Goal: Book appointment/travel/reservation: Book appointment/travel/reservation

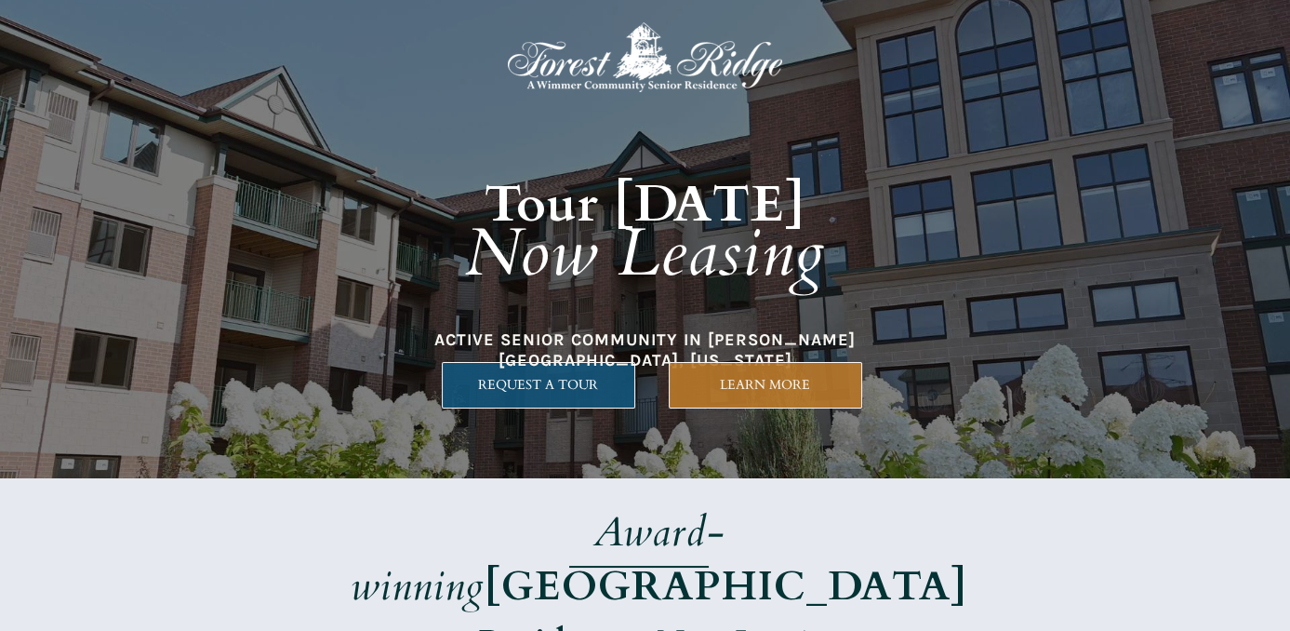
click at [501, 369] on link "REQUEST A TOUR" at bounding box center [539, 385] width 194 height 47
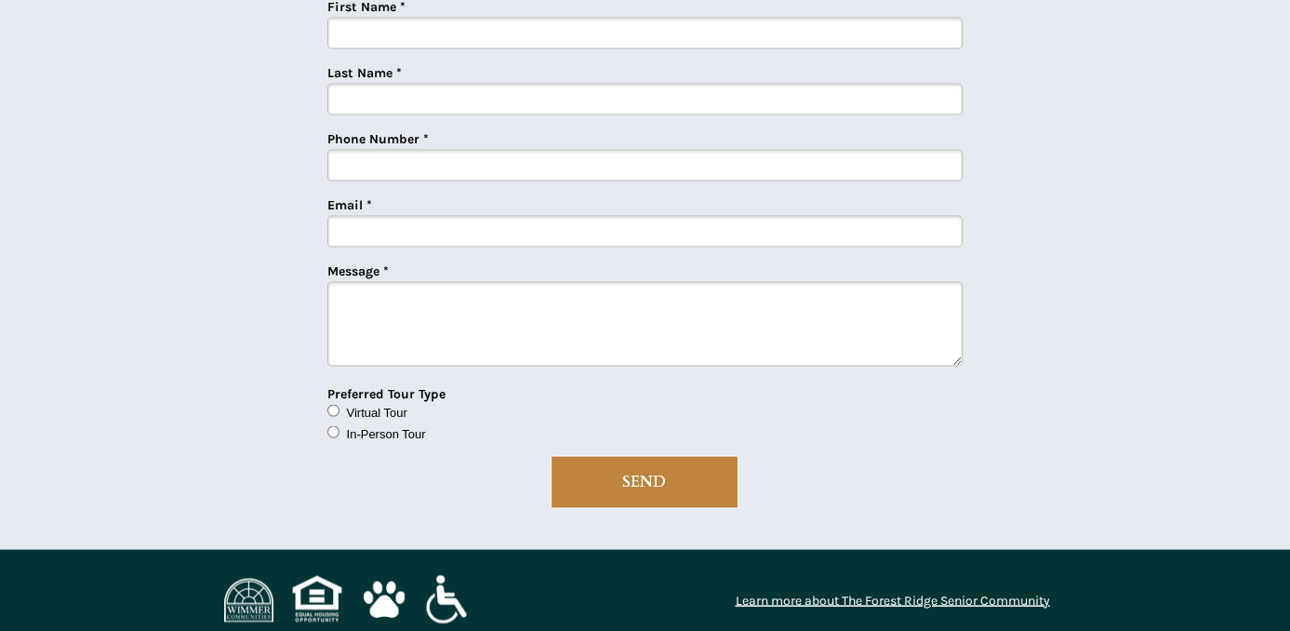
click at [661, 226] on input "Email *" at bounding box center [644, 232] width 635 height 32
type input "[EMAIL_ADDRESS][DOMAIN_NAME]"
click at [329, 407] on input "Virtual Tour" at bounding box center [333, 411] width 12 height 12
radio input "true"
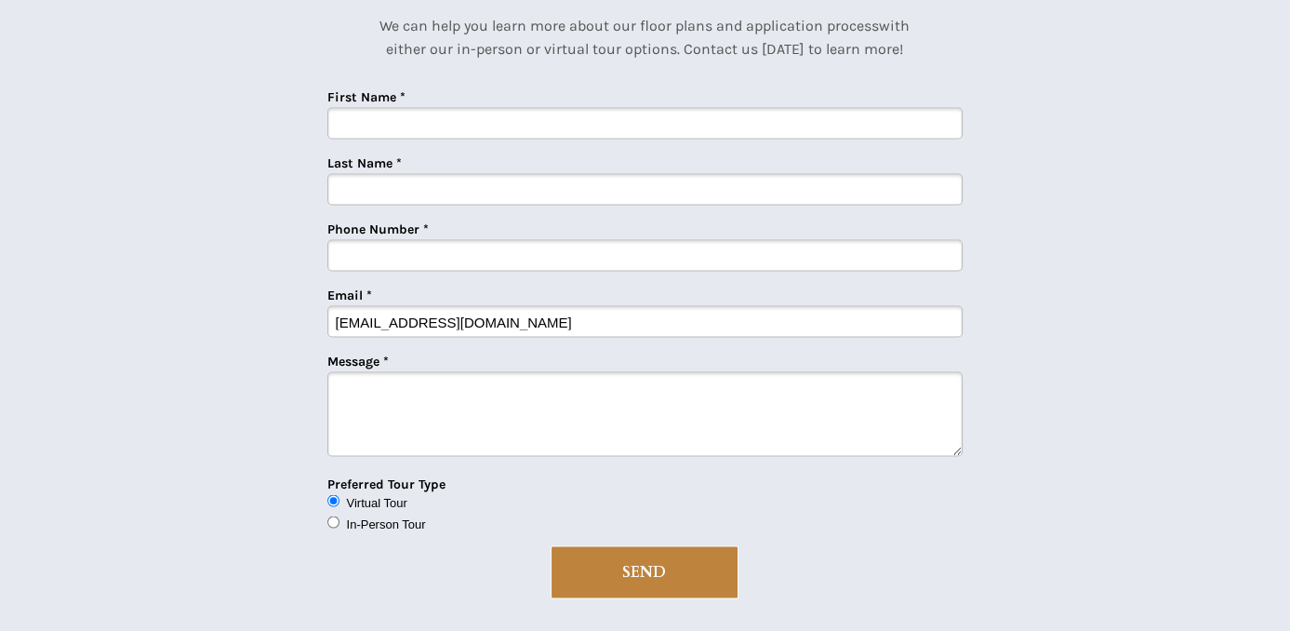
scroll to position [4576, 0]
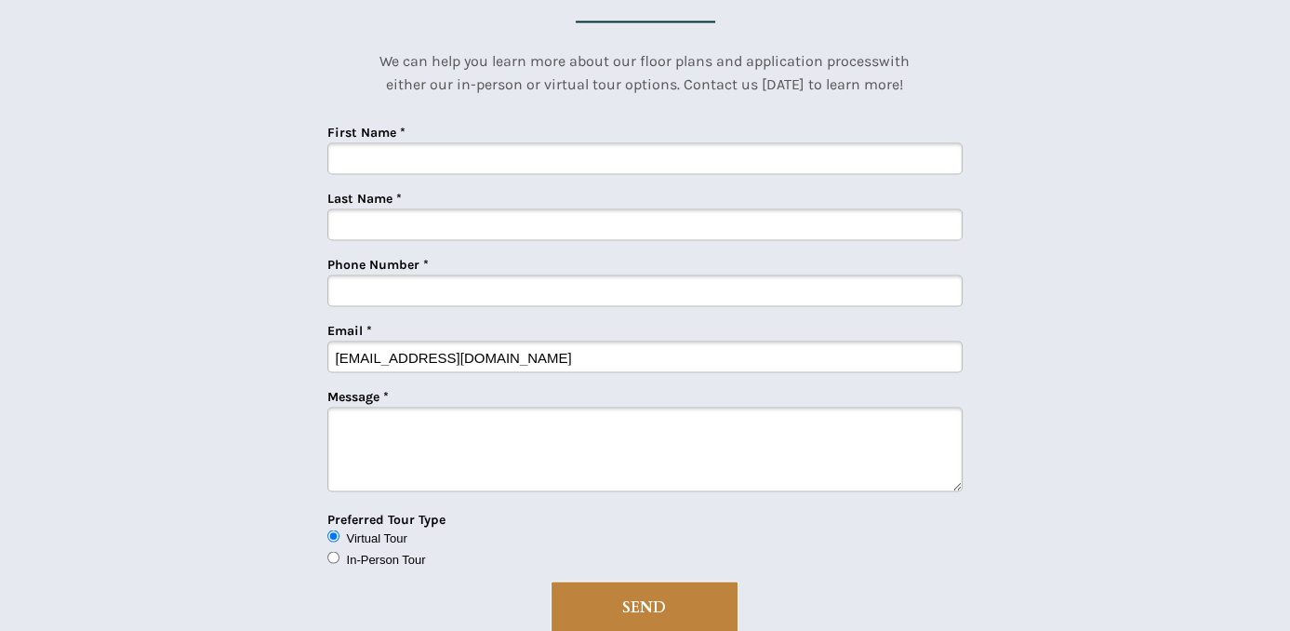
click at [547, 220] on input "Last Name *" at bounding box center [644, 224] width 635 height 32
type input "[PERSON_NAME]"
click at [537, 285] on input "Phone Number *" at bounding box center [644, 290] width 635 height 32
